Goal: Task Accomplishment & Management: Complete application form

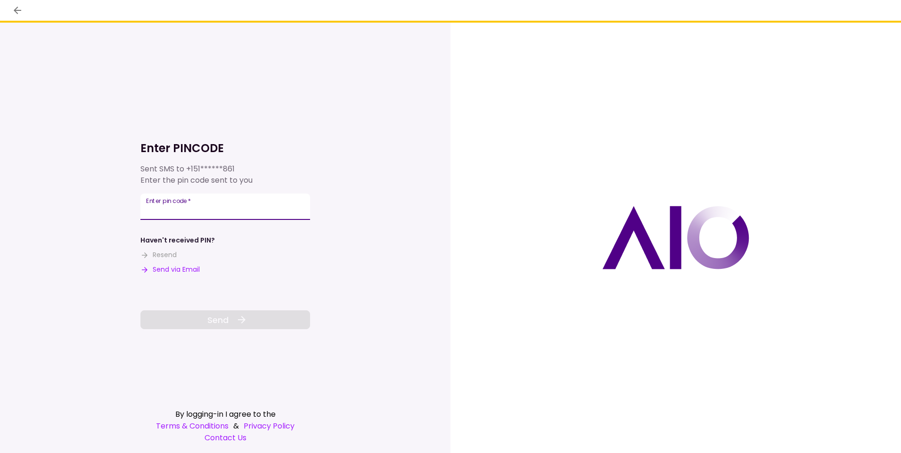
click at [154, 210] on input "Enter pin code   *" at bounding box center [225, 207] width 170 height 26
click at [179, 269] on button "Send via Email" at bounding box center [169, 270] width 59 height 10
click at [168, 211] on input "Enter pin code   *" at bounding box center [225, 207] width 170 height 26
type input "******"
click at [222, 317] on span "Send" at bounding box center [217, 320] width 21 height 13
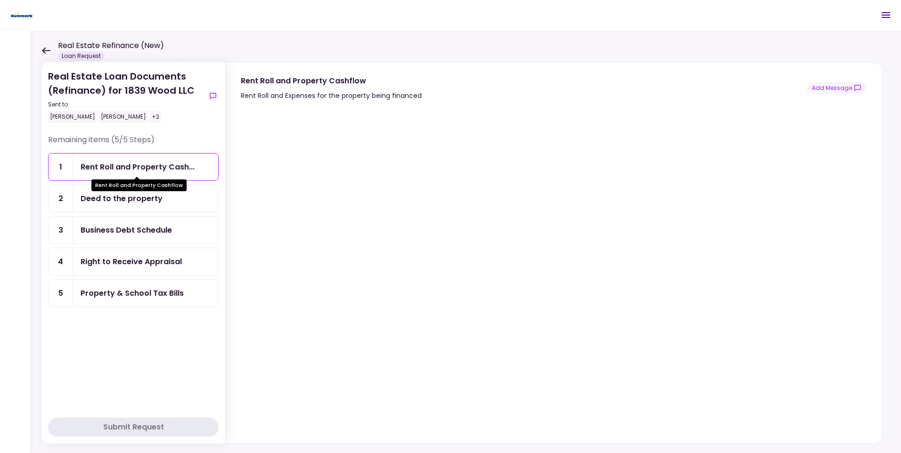
click at [141, 163] on div "Rent Roll and Property Cash..." at bounding box center [138, 167] width 114 height 12
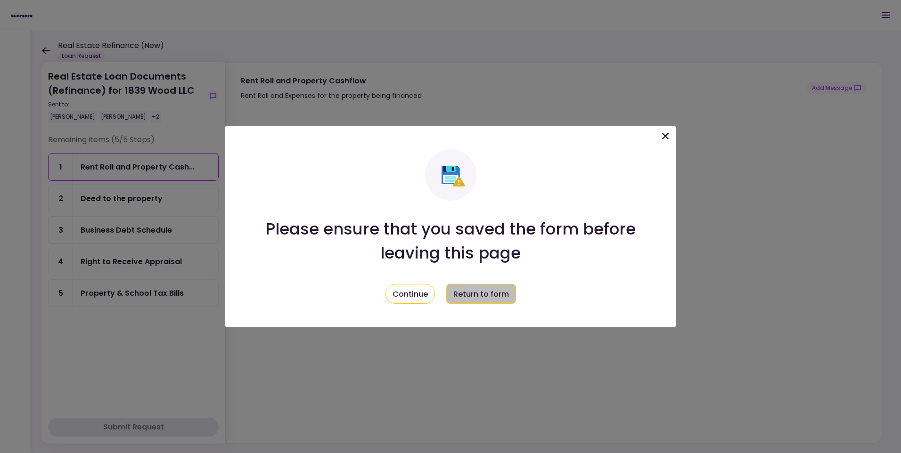
click at [482, 291] on button "Return to form" at bounding box center [481, 294] width 70 height 20
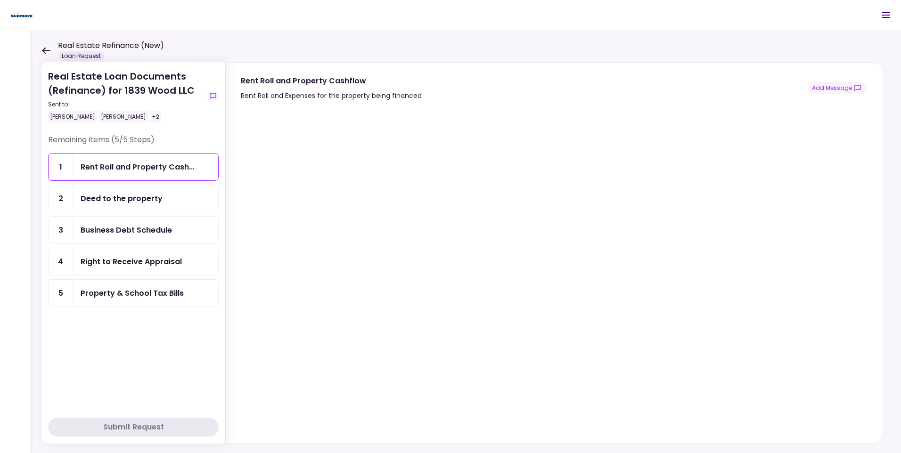
click at [119, 116] on div "[PERSON_NAME]" at bounding box center [123, 117] width 49 height 12
click at [133, 198] on div "Deed to the property" at bounding box center [122, 199] width 82 height 12
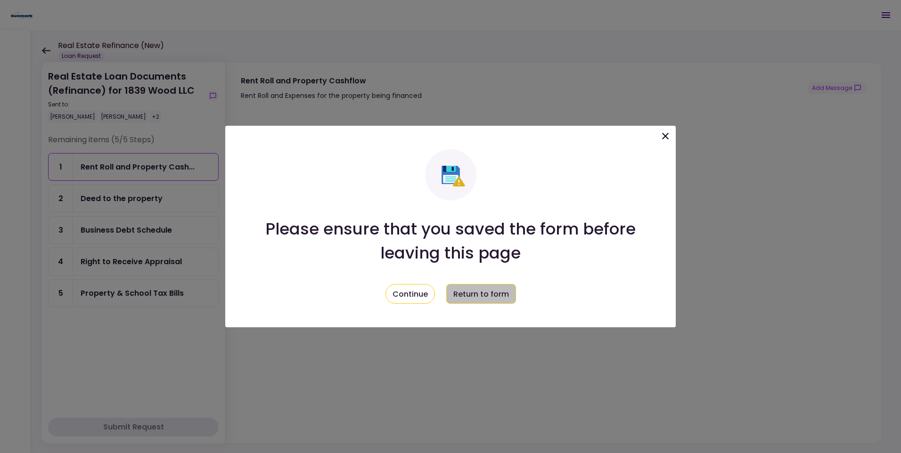
click at [478, 293] on button "Return to form" at bounding box center [481, 294] width 70 height 20
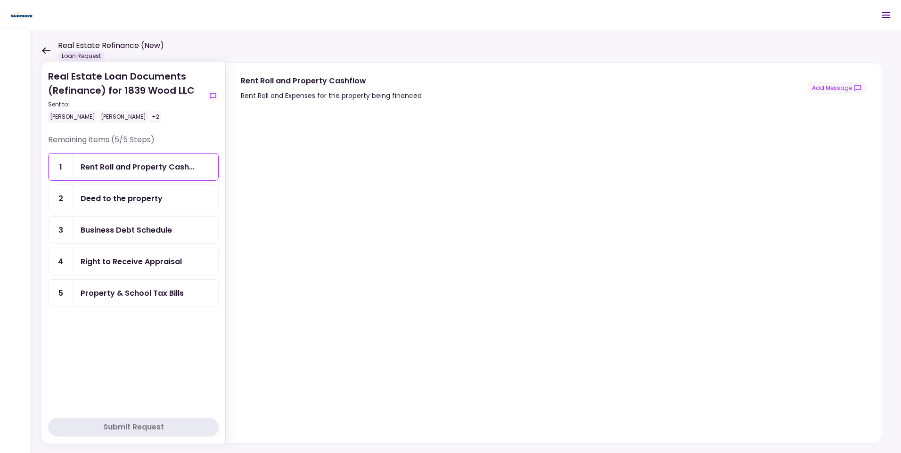
click at [43, 48] on icon at bounding box center [45, 50] width 9 height 7
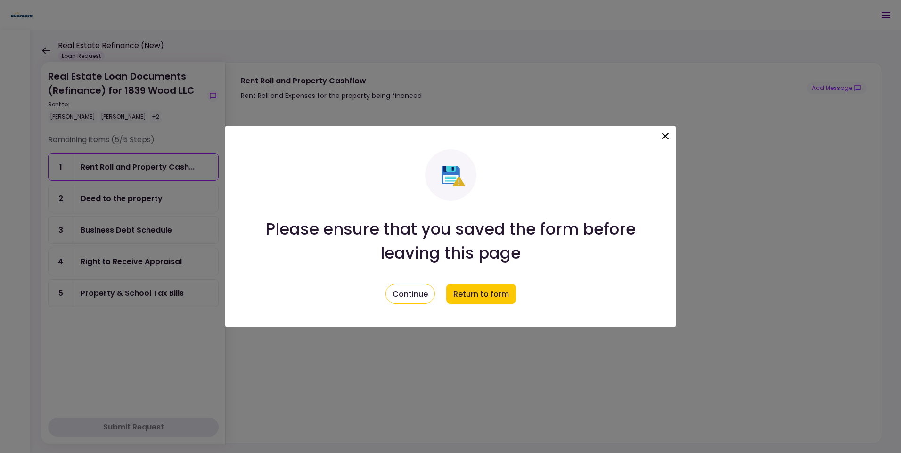
click at [666, 136] on icon at bounding box center [665, 136] width 11 height 11
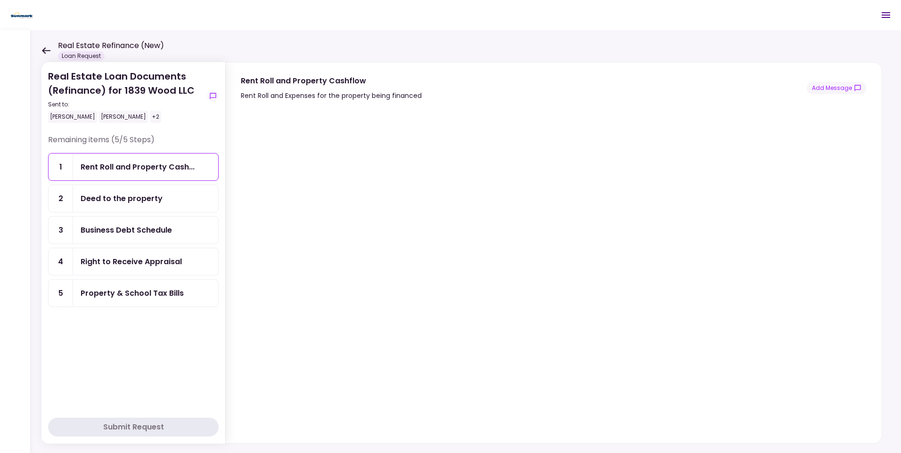
click at [136, 200] on div "Deed to the property" at bounding box center [122, 199] width 82 height 12
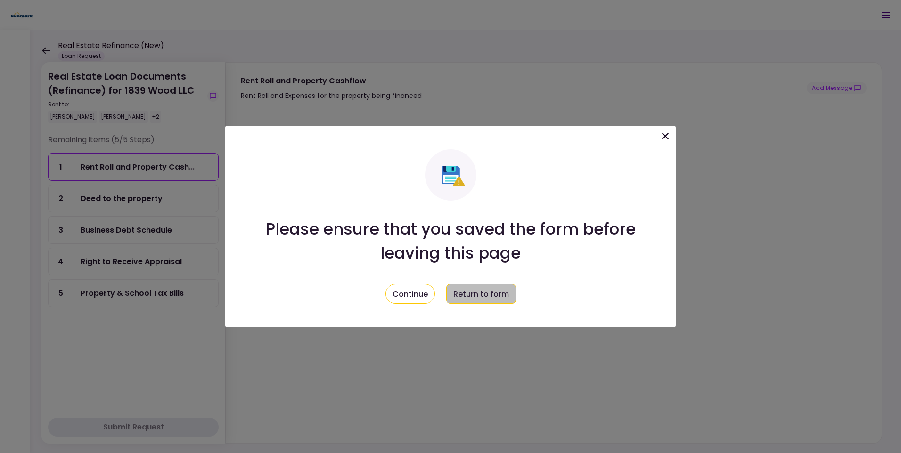
click at [476, 290] on button "Return to form" at bounding box center [481, 294] width 70 height 20
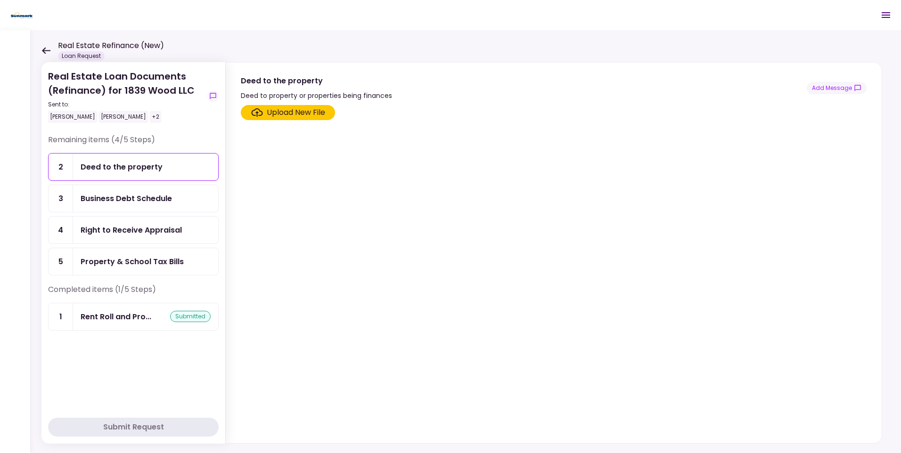
click at [288, 110] on div "Upload New File" at bounding box center [296, 112] width 58 height 11
drag, startPoint x: 288, startPoint y: 110, endPoint x: 257, endPoint y: 114, distance: 31.3
click at [257, 114] on icon "Click here to upload the required document" at bounding box center [257, 112] width 12 height 8
click at [0, 0] on input "Upload New File" at bounding box center [0, 0] width 0 height 0
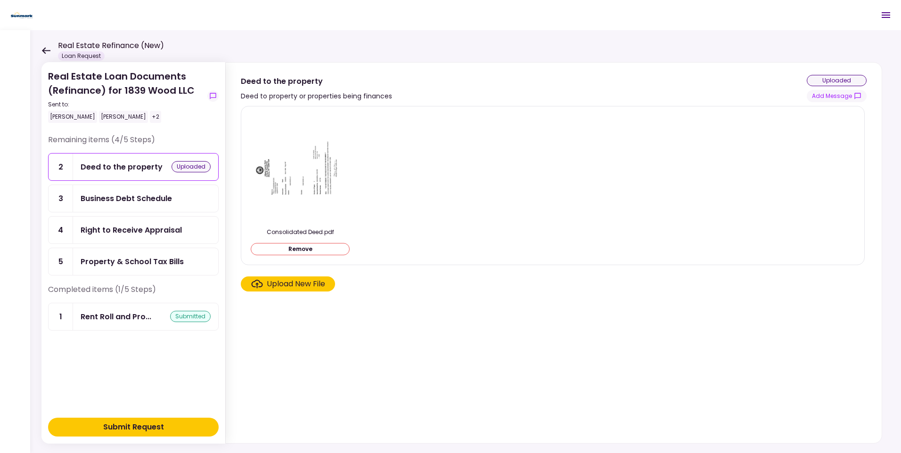
click at [119, 201] on div "Business Debt Schedule" at bounding box center [126, 199] width 91 height 12
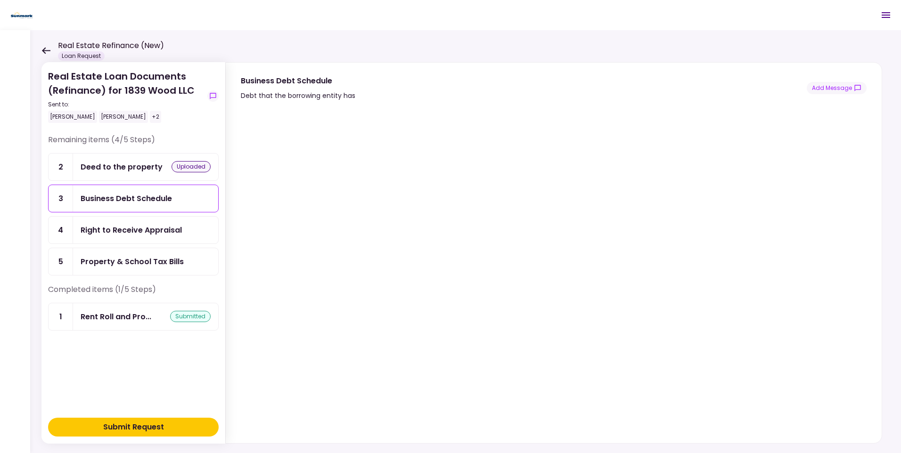
click at [136, 231] on div "Right to Receive Appraisal" at bounding box center [131, 230] width 101 height 12
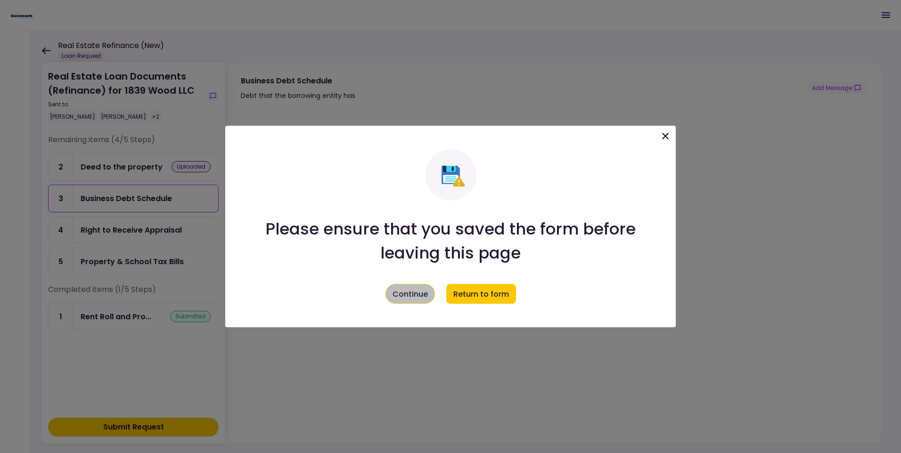
click at [394, 294] on button "Continue" at bounding box center [410, 294] width 49 height 20
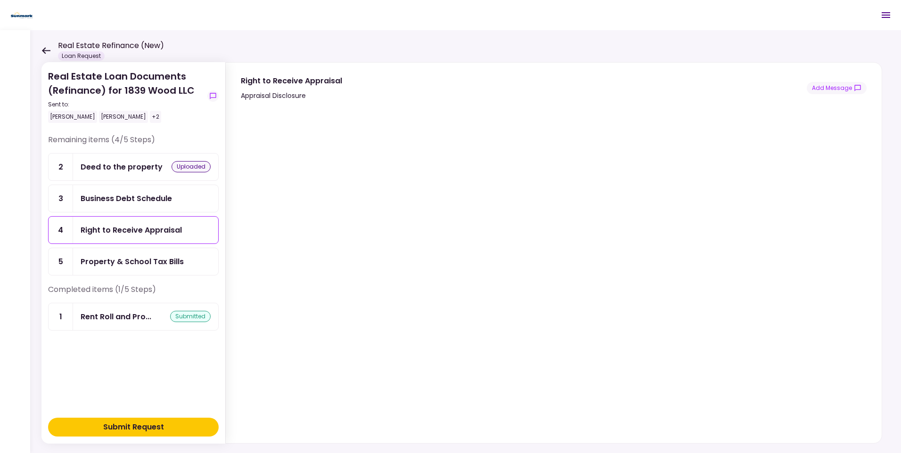
click at [144, 262] on div "Property & School Tax Bills" at bounding box center [132, 262] width 103 height 12
click at [286, 112] on div "Upload New File" at bounding box center [296, 112] width 58 height 11
click at [0, 0] on input "Upload New File" at bounding box center [0, 0] width 0 height 0
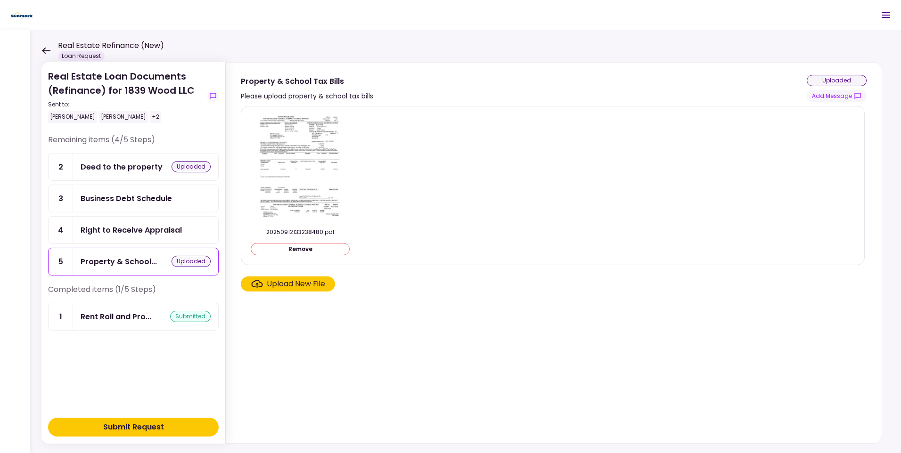
click at [144, 428] on div "Submit Request" at bounding box center [133, 427] width 61 height 11
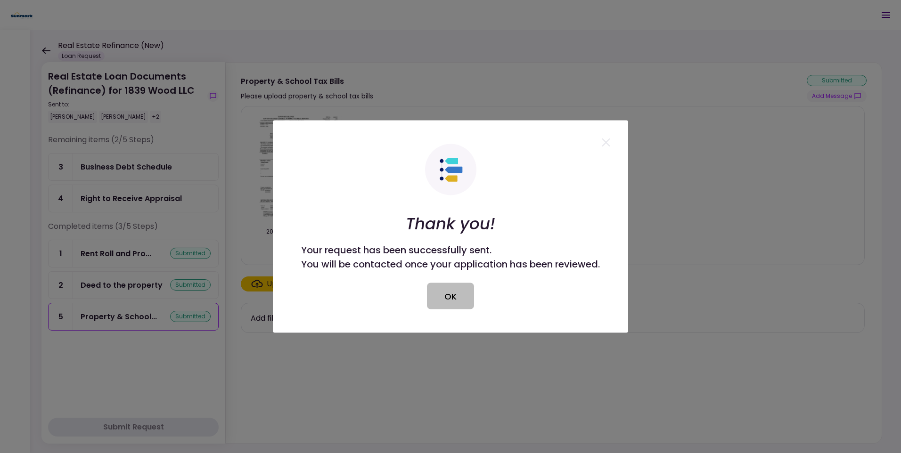
click at [447, 294] on button "OK" at bounding box center [450, 296] width 47 height 26
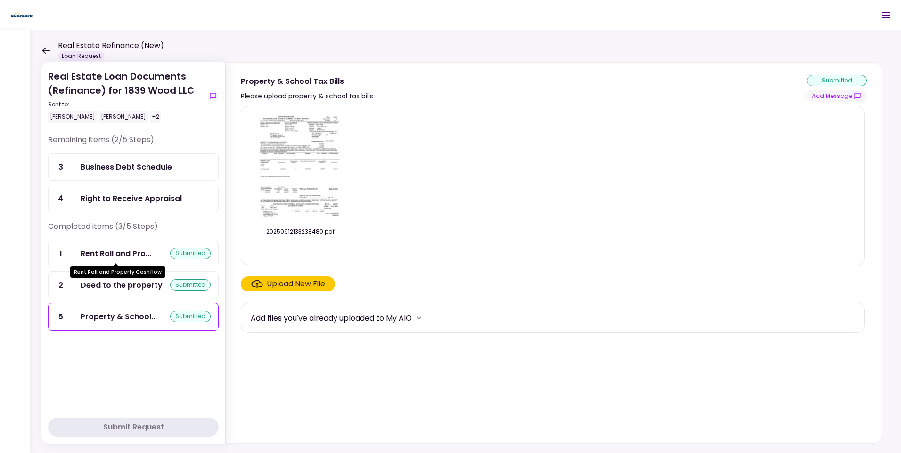
click at [144, 255] on div "Rent Roll and Pro..." at bounding box center [116, 254] width 71 height 12
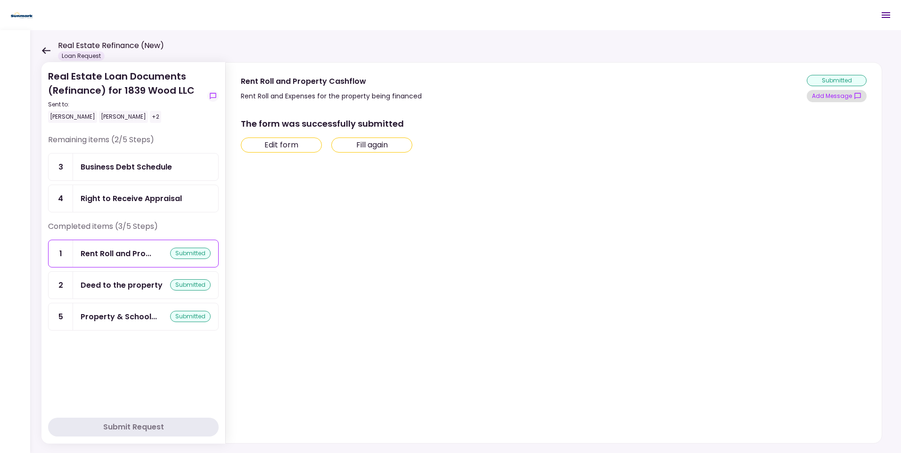
click at [830, 95] on button "Add Message" at bounding box center [837, 96] width 60 height 12
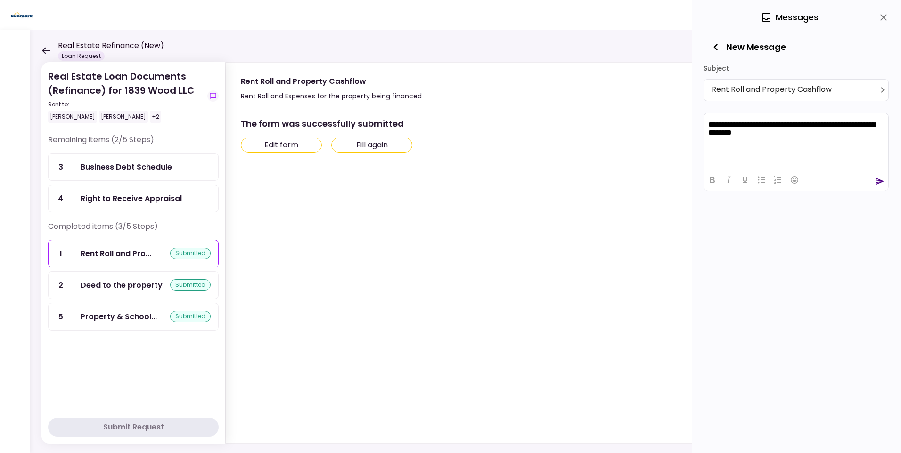
click at [879, 180] on icon "send" at bounding box center [880, 181] width 8 height 7
